Goal: Task Accomplishment & Management: Complete application form

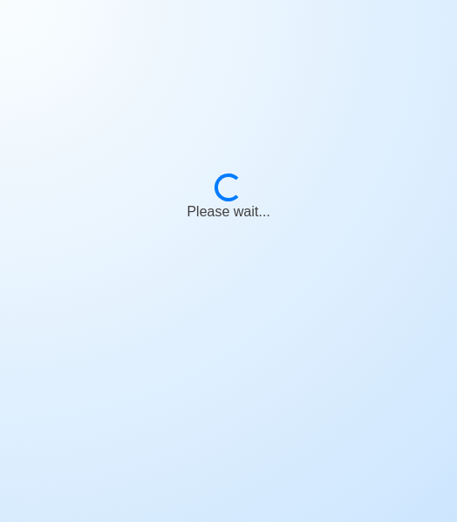
scroll to position [18, 0]
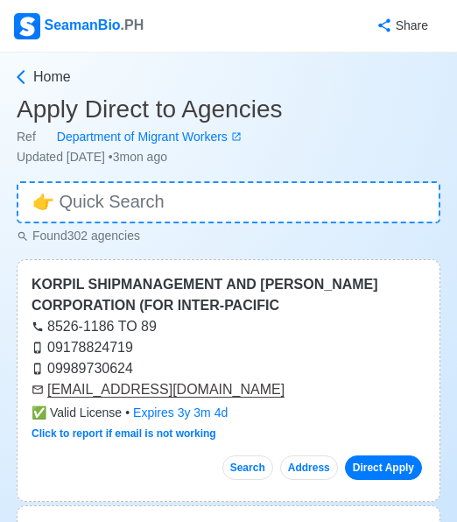
click at [49, 74] on span "Home" at bounding box center [52, 77] width 38 height 21
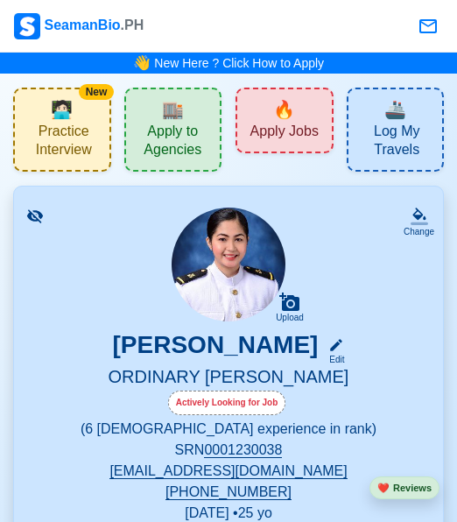
click at [269, 119] on div "🔥 Apply Jobs" at bounding box center [285, 121] width 98 height 66
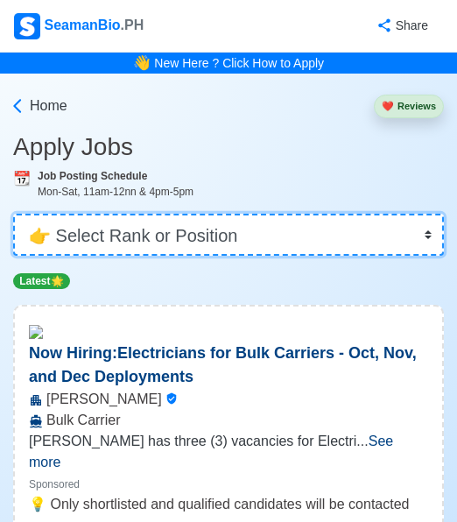
click at [243, 239] on select "👉 Select Rank or Position Master Chief Officer 2nd Officer 3rd Officer Junior O…" at bounding box center [228, 235] width 431 height 42
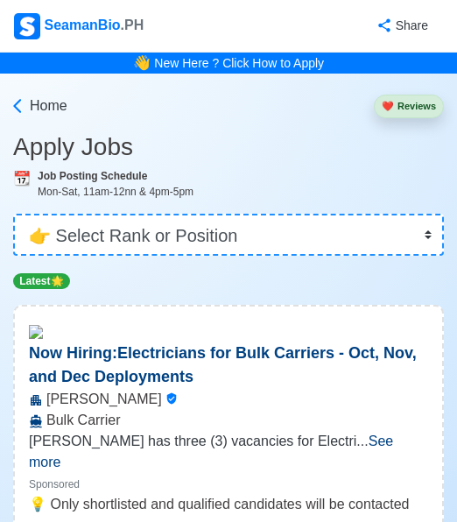
click at [18, 107] on icon at bounding box center [18, 106] width 18 height 18
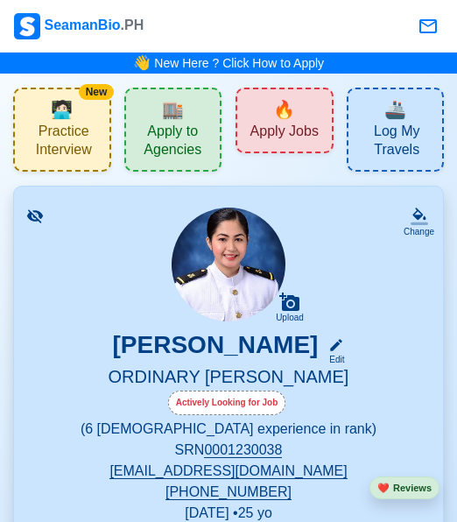
click at [286, 121] on span "🔥" at bounding box center [284, 109] width 22 height 26
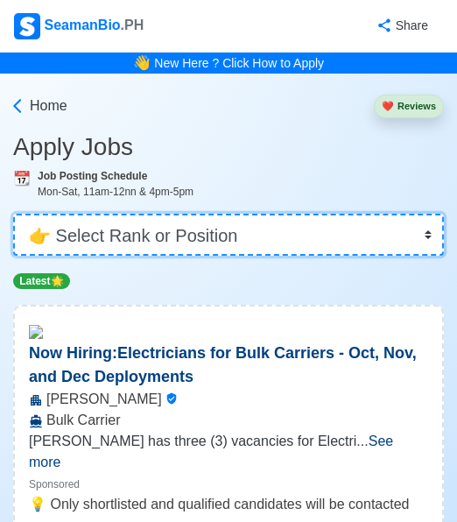
click at [249, 241] on select "👉 Select Rank or Position Master Chief Officer 2nd Officer 3rd Officer Junior O…" at bounding box center [228, 235] width 431 height 42
select select "Ordinary [PERSON_NAME]"
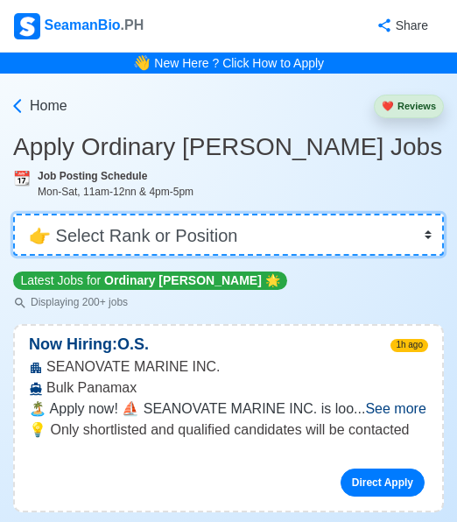
scroll to position [99, 0]
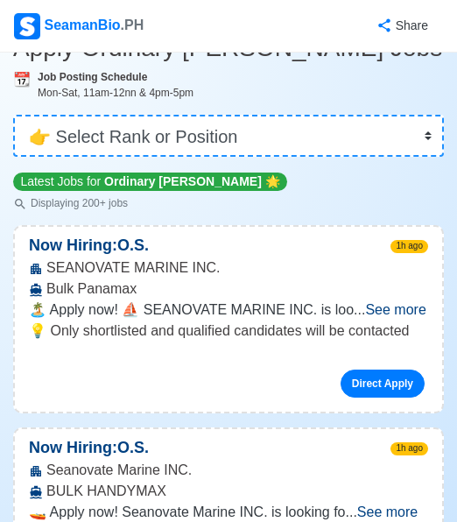
click at [362, 397] on link "Direct Apply" at bounding box center [383, 383] width 84 height 28
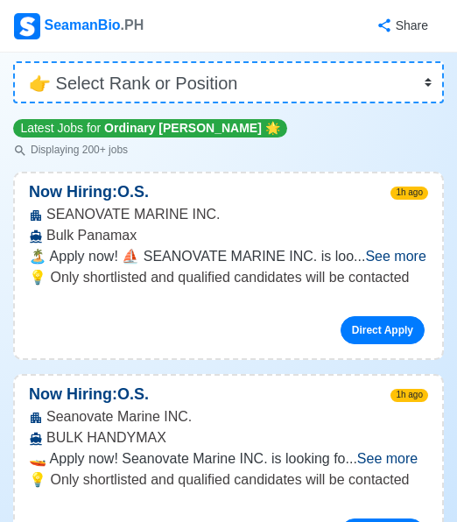
click at [369, 344] on link "Direct Apply" at bounding box center [383, 330] width 84 height 28
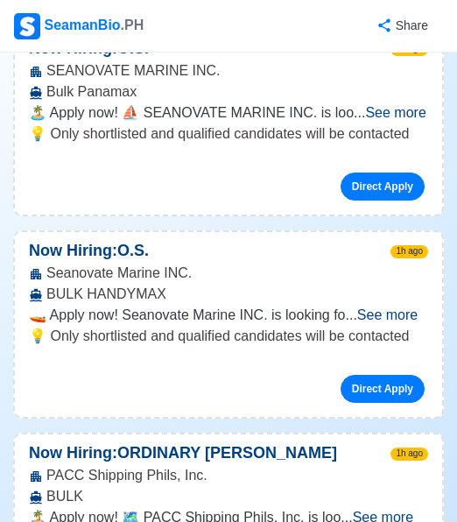
scroll to position [227, 0]
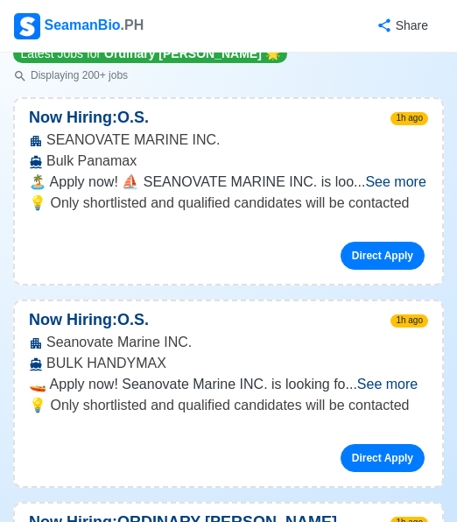
click at [370, 178] on span "See more" at bounding box center [395, 181] width 60 height 15
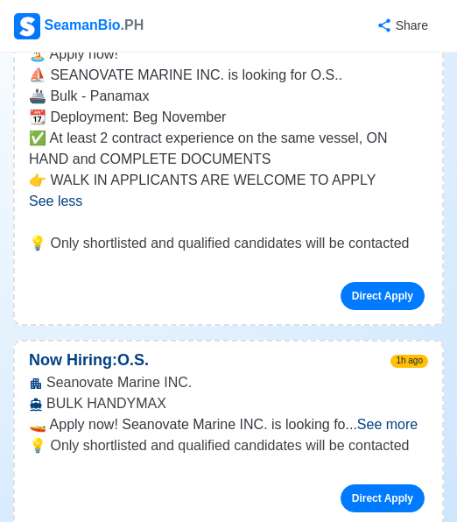
scroll to position [367, 0]
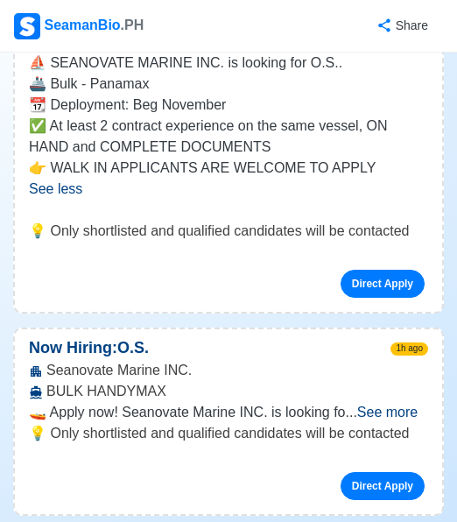
click at [385, 409] on span "See more" at bounding box center [387, 411] width 60 height 15
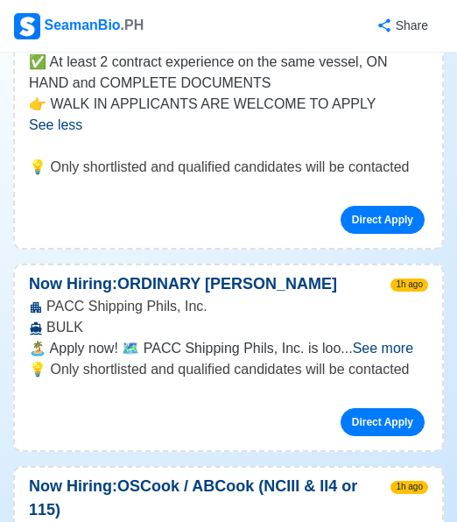
scroll to position [809, 0]
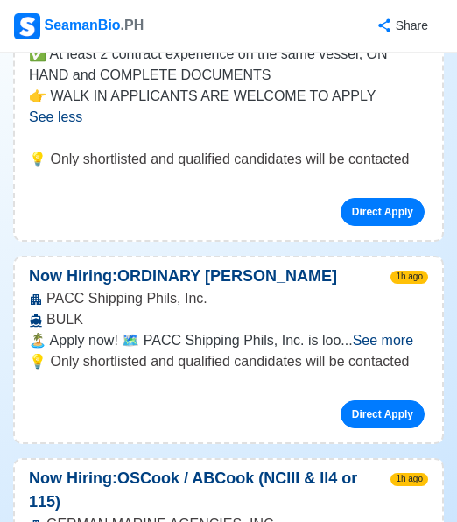
click at [393, 342] on span "See more" at bounding box center [383, 340] width 60 height 15
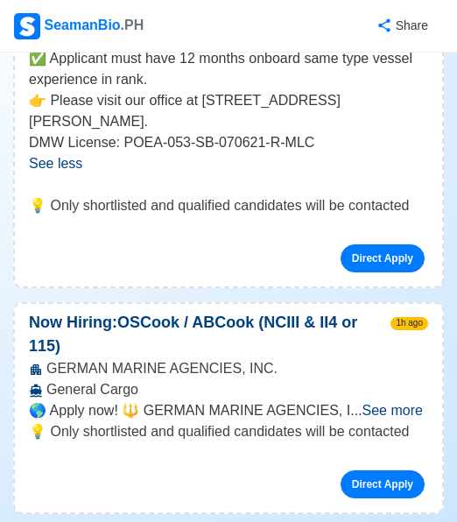
scroll to position [1199, 0]
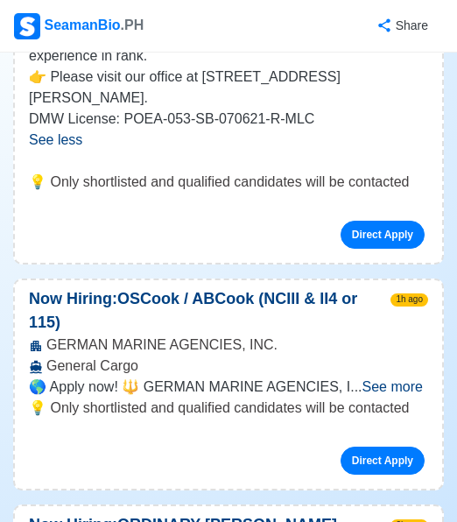
click at [384, 386] on span "See more" at bounding box center [392, 386] width 60 height 15
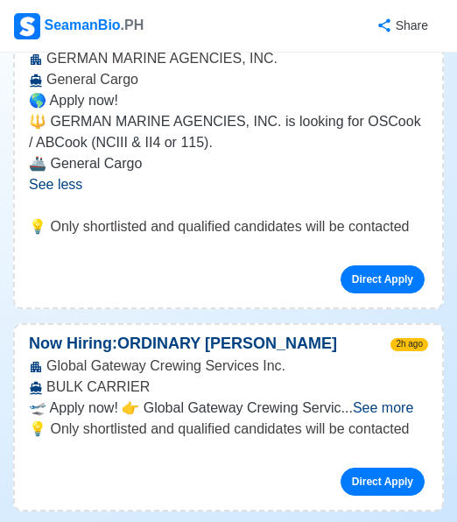
scroll to position [1488, 0]
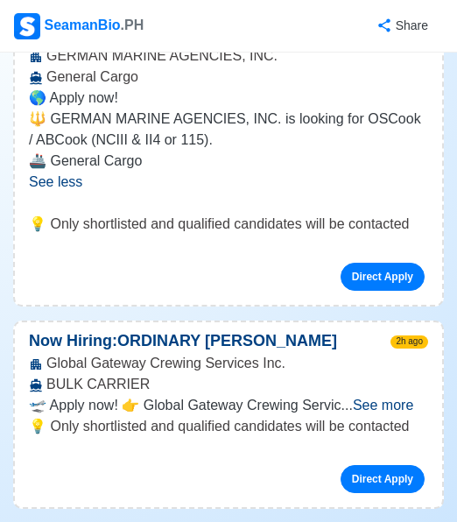
click at [386, 404] on span "See more" at bounding box center [383, 404] width 60 height 15
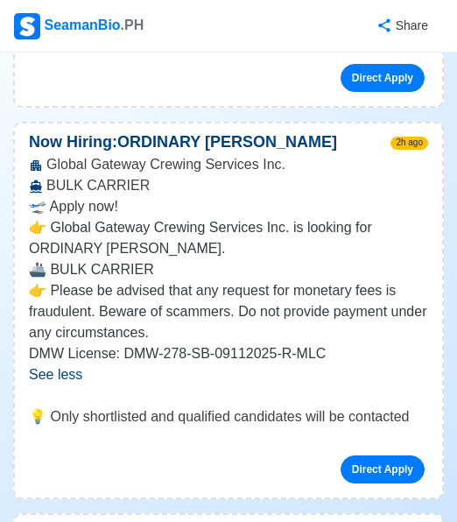
scroll to position [1696, 0]
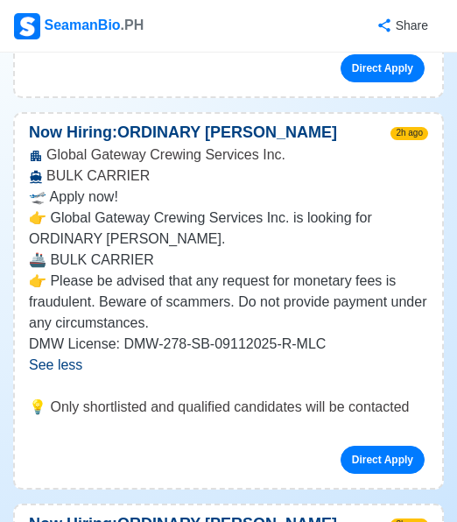
click at [359, 458] on link "Direct Apply" at bounding box center [383, 460] width 84 height 28
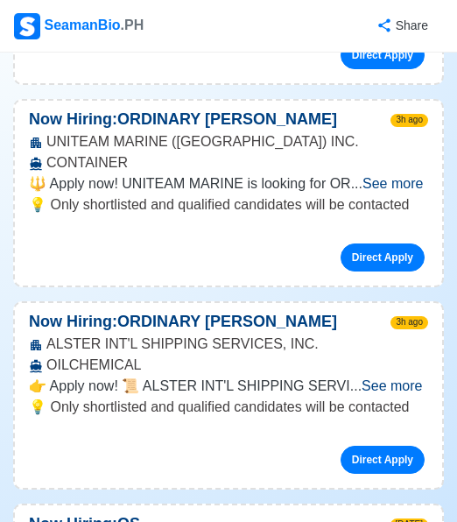
scroll to position [2311, 0]
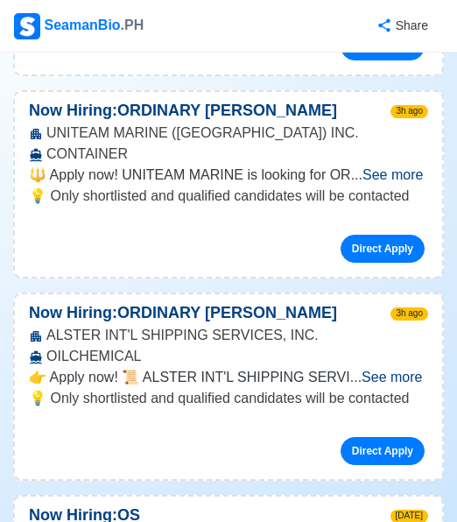
click at [383, 374] on span "See more" at bounding box center [392, 376] width 60 height 15
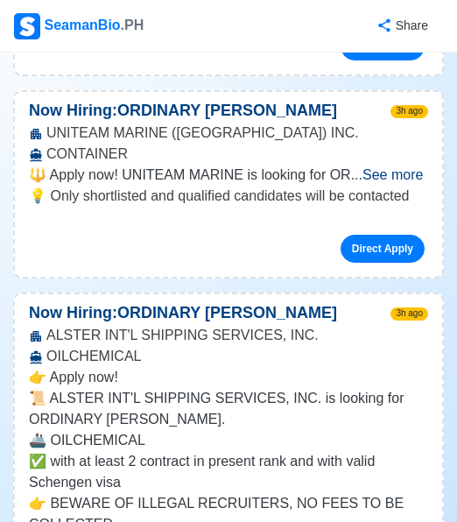
click at [399, 172] on span "See more" at bounding box center [392, 174] width 60 height 15
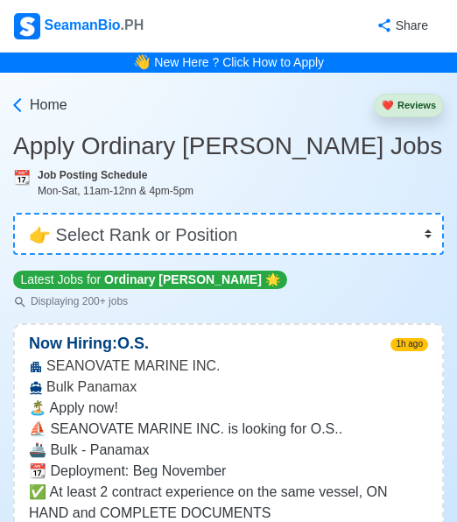
scroll to position [0, 0]
